Goal: Find contact information: Find contact information

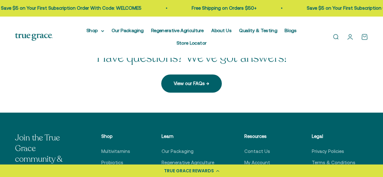
scroll to position [188, 0]
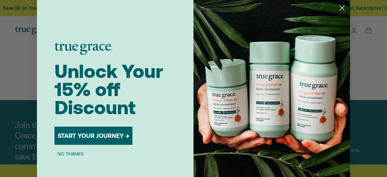
click at [342, 8] on circle "Close dialog" at bounding box center [342, 8] width 10 height 10
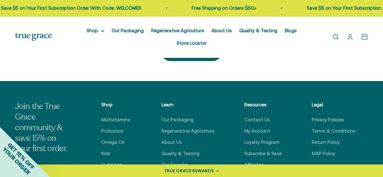
scroll to position [251, 0]
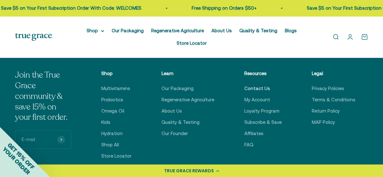
click at [259, 85] on link "Contact Us" at bounding box center [257, 89] width 26 height 8
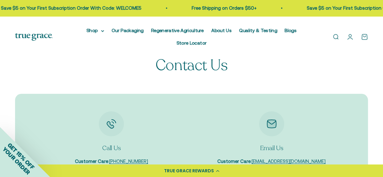
scroll to position [31, 0]
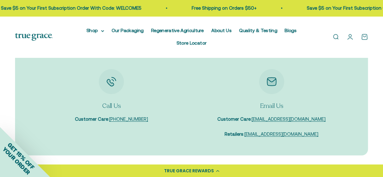
scroll to position [31, 0]
